Goal: Check status: Check status

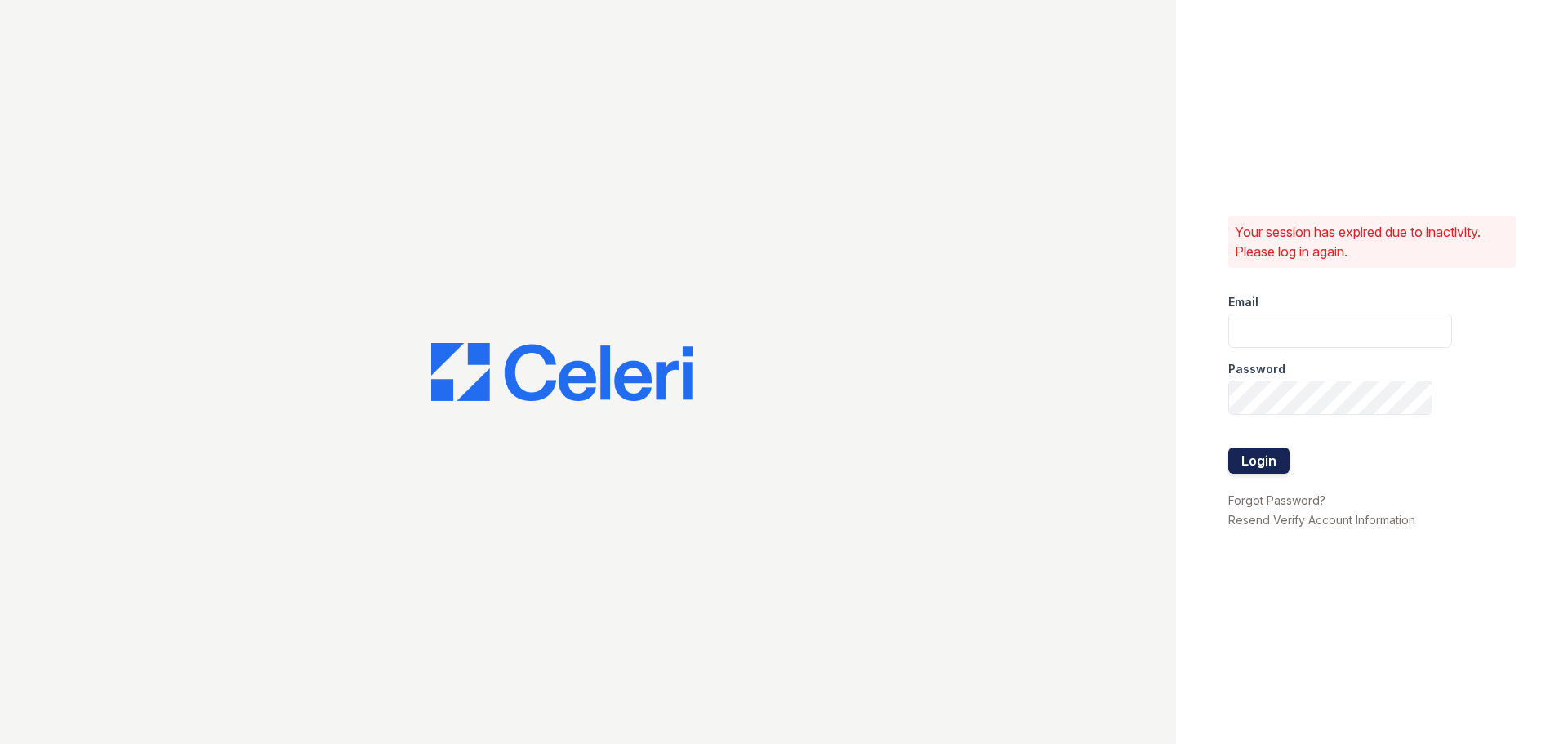
type input "renewfoundrycentre@trinity-pm.com"
click at [1268, 458] on button "Login" at bounding box center [1259, 460] width 61 height 26
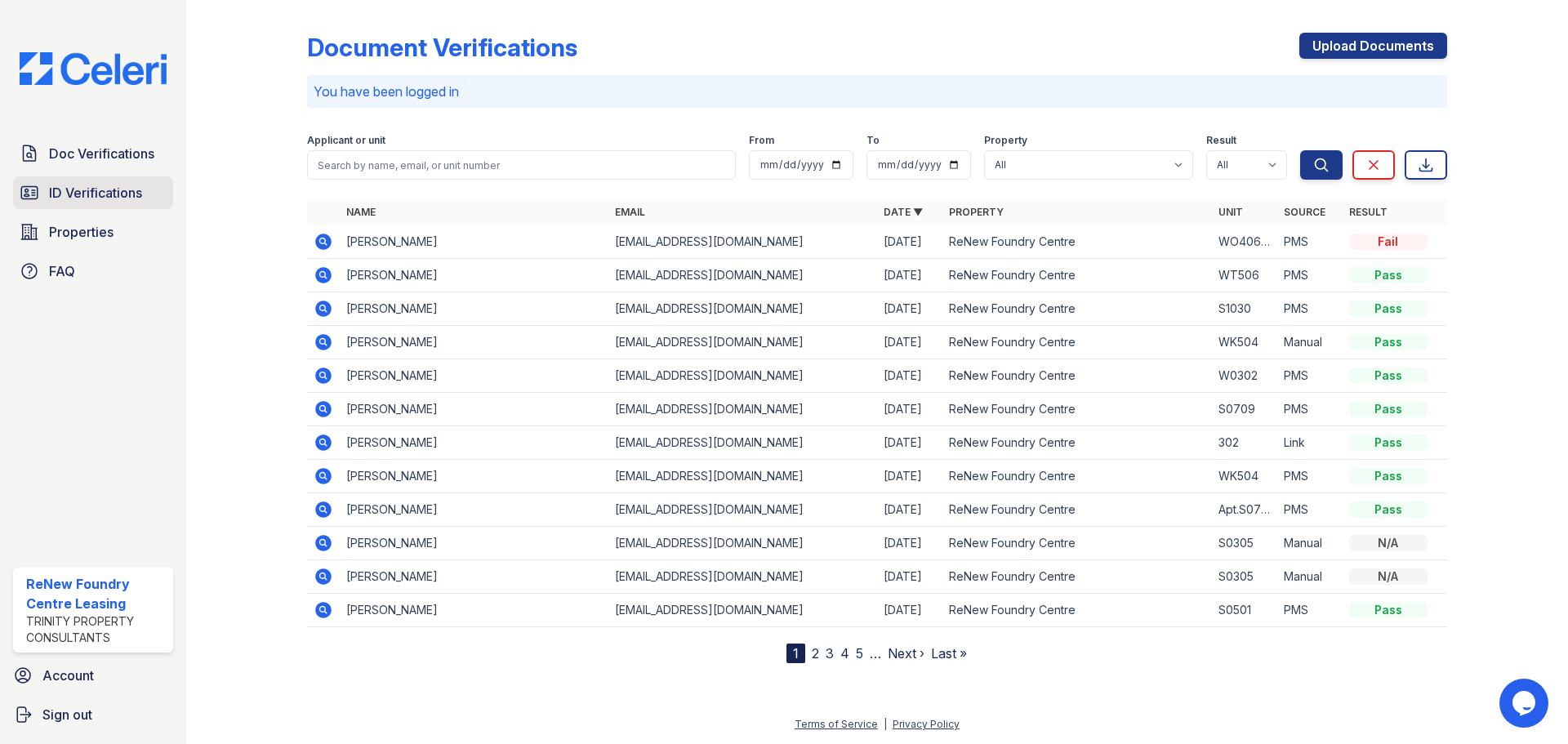
click at [145, 200] on link "ID Verifications" at bounding box center [93, 192] width 160 height 32
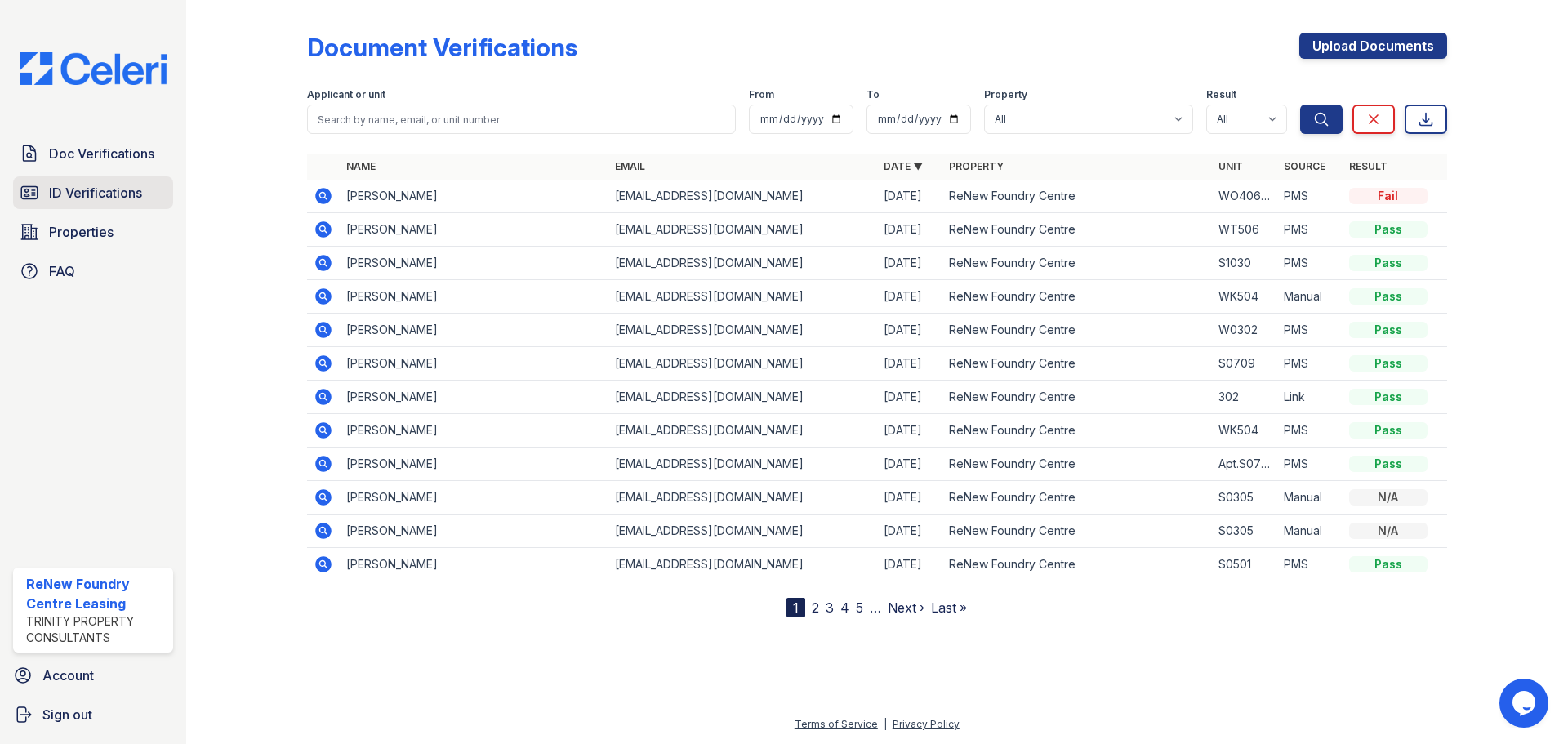
click at [116, 183] on span "ID Verifications" at bounding box center [95, 193] width 93 height 20
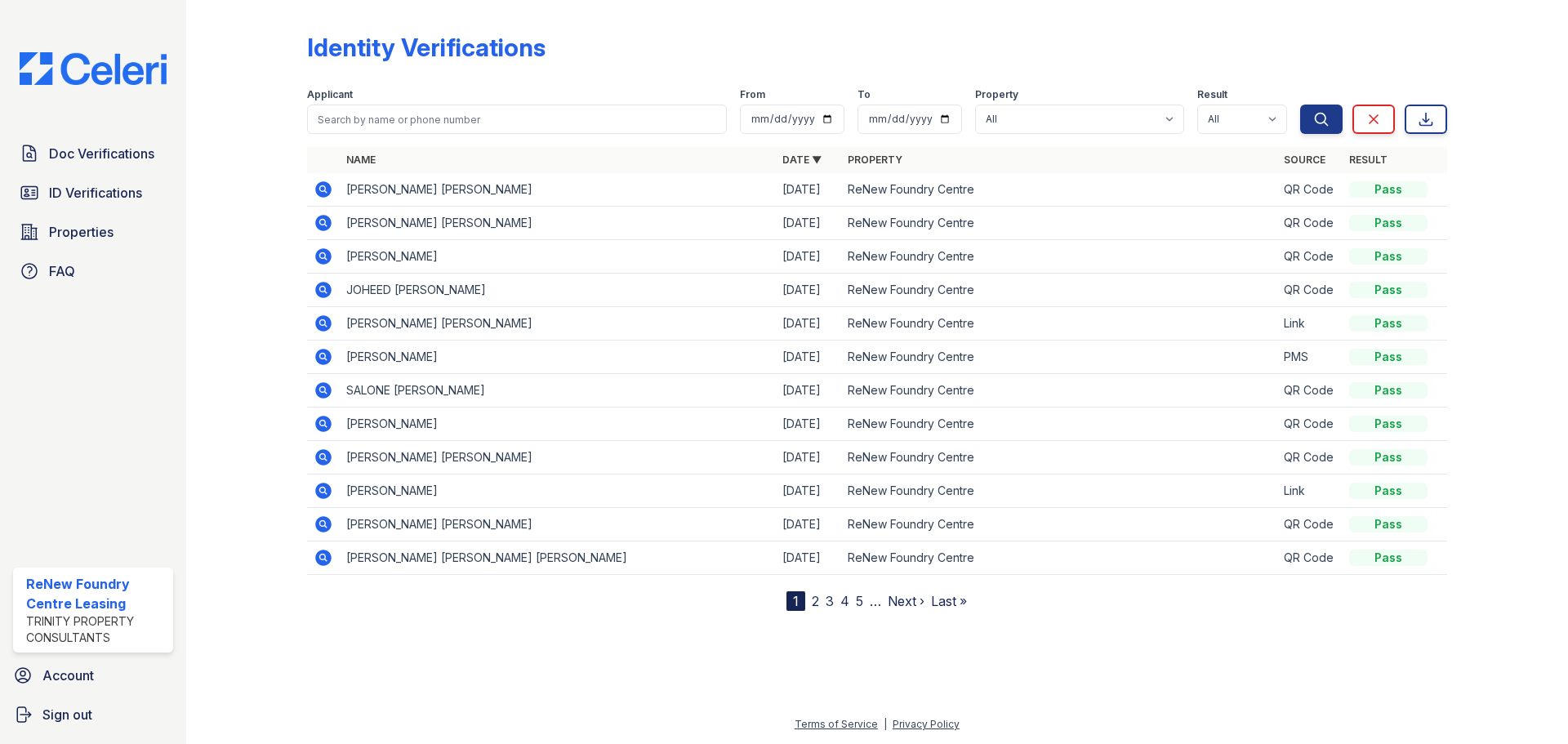
click at [318, 186] on icon at bounding box center [324, 189] width 17 height 17
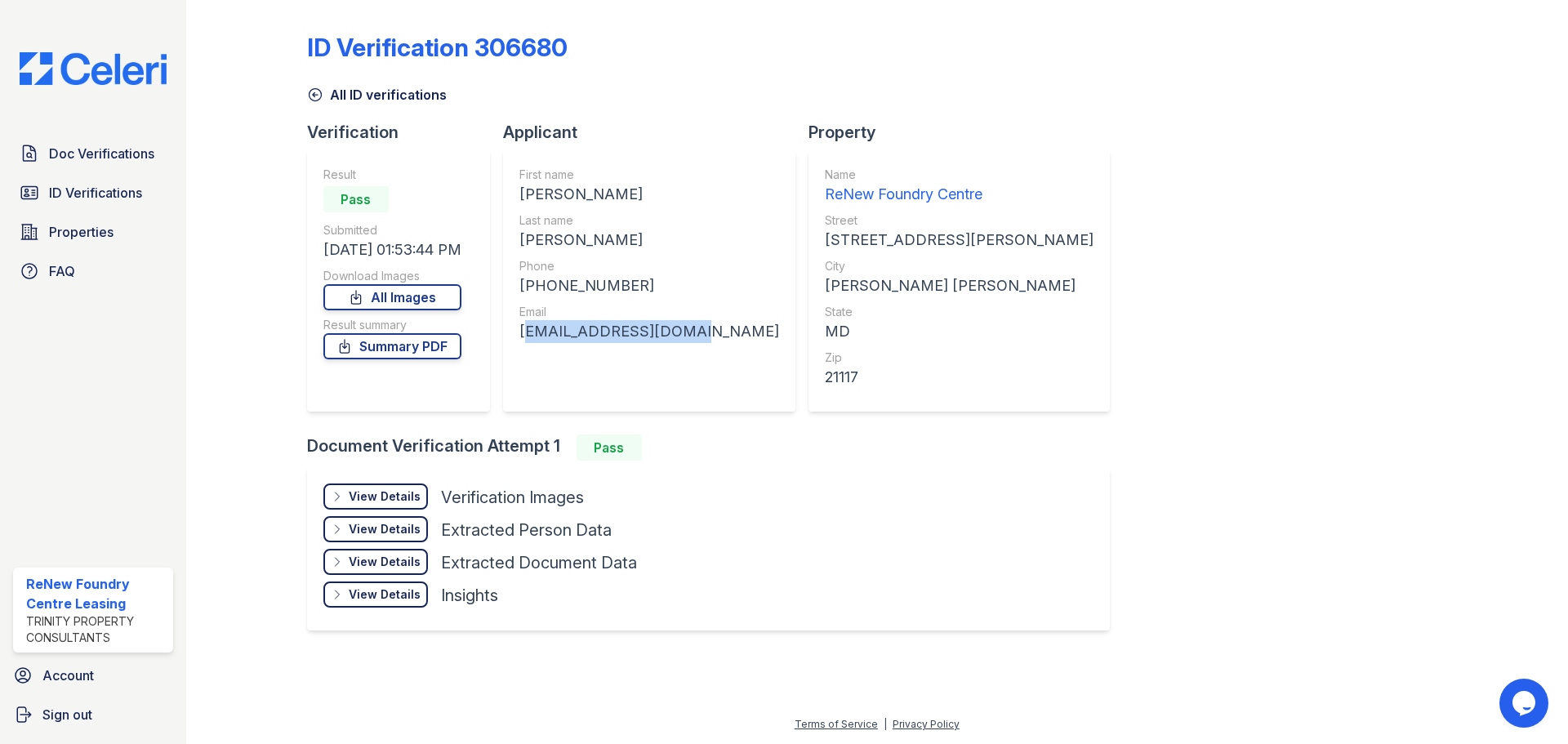
drag, startPoint x: 617, startPoint y: 340, endPoint x: 524, endPoint y: 340, distance: 93.0
click at [524, 340] on div "First name [PERSON_NAME] Last name [PERSON_NAME] Phone [PHONE_NUMBER] Email [EM…" at bounding box center [649, 281] width 292 height 262
copy div "[EMAIL_ADDRESS][DOMAIN_NAME]"
